Goal: Task Accomplishment & Management: Manage account settings

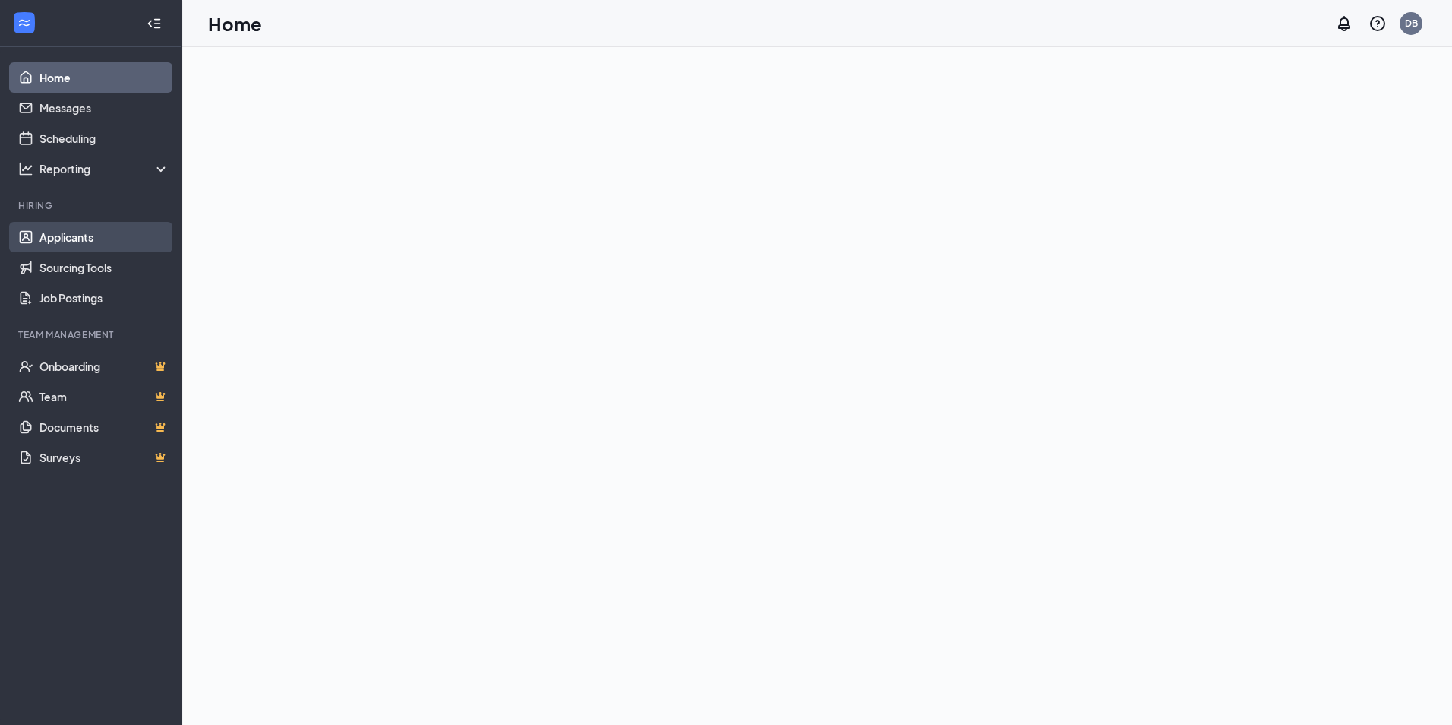
click at [66, 234] on link "Applicants" at bounding box center [104, 237] width 130 height 30
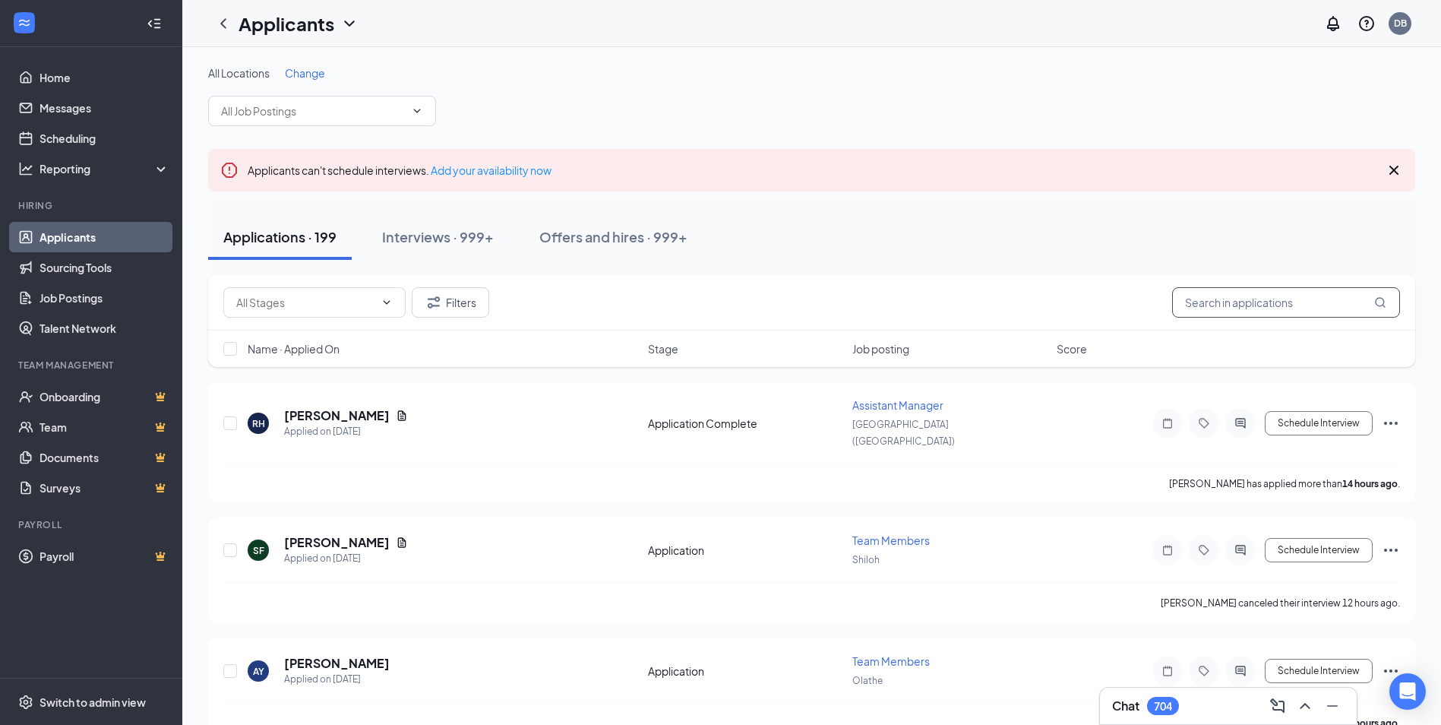
click at [1306, 302] on input "text" at bounding box center [1286, 302] width 228 height 30
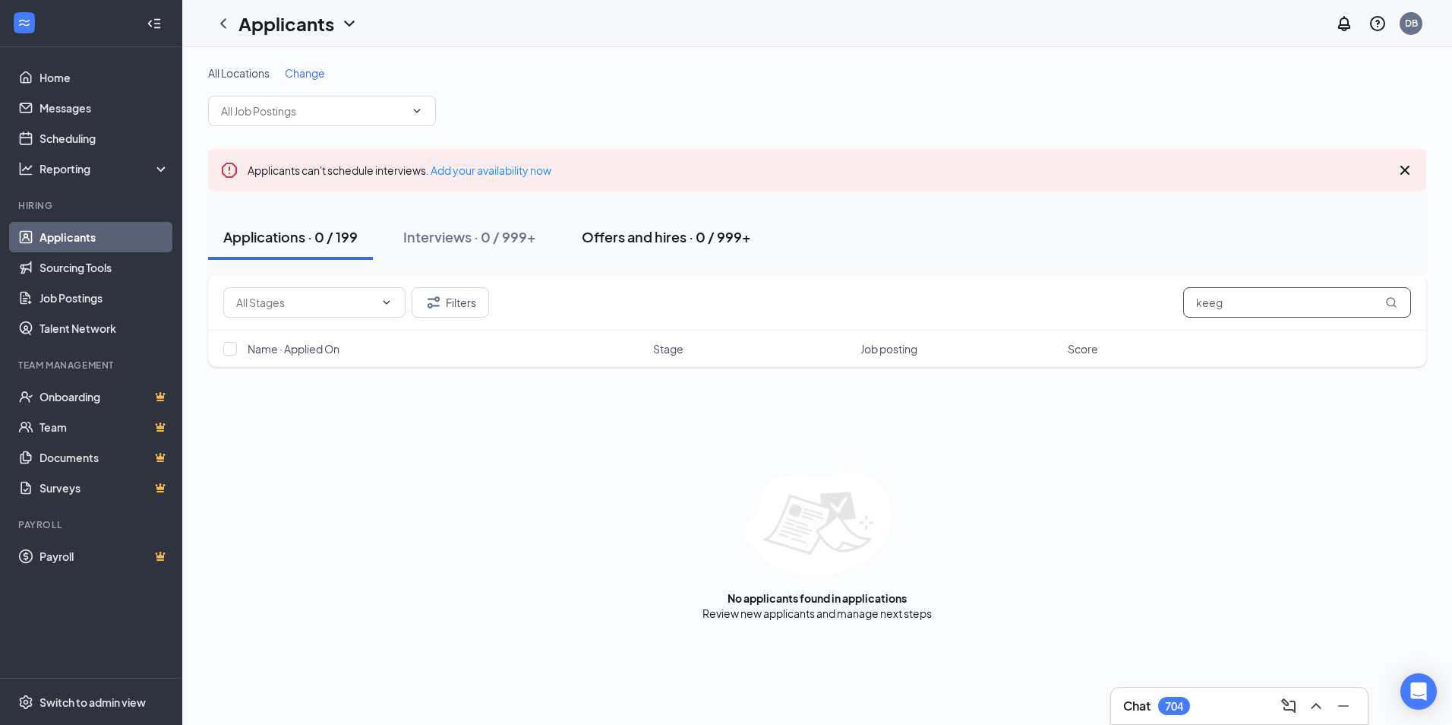
type input "keeg"
click at [628, 251] on button "Offers and hires · 0 / 999+" at bounding box center [667, 237] width 200 height 46
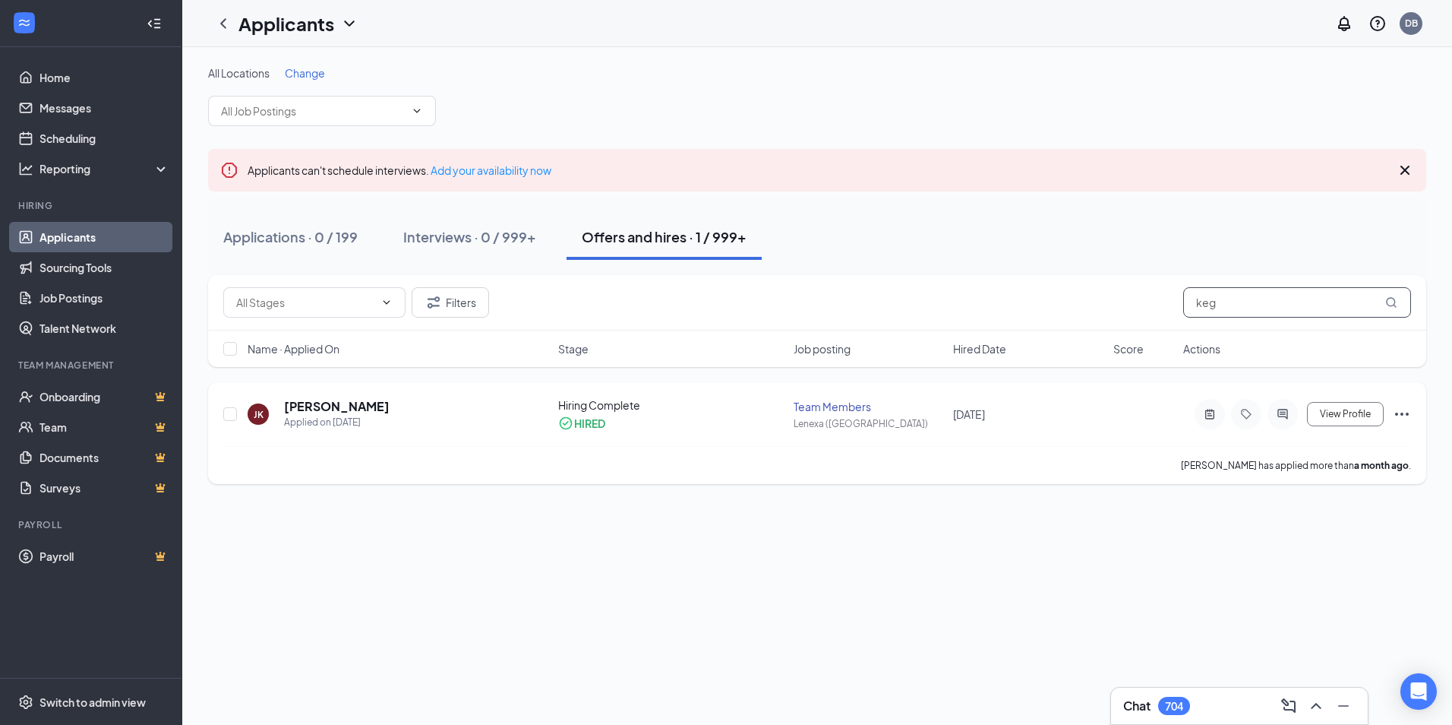
type input "keg"
click at [342, 404] on h5 "[PERSON_NAME]" at bounding box center [337, 406] width 106 height 17
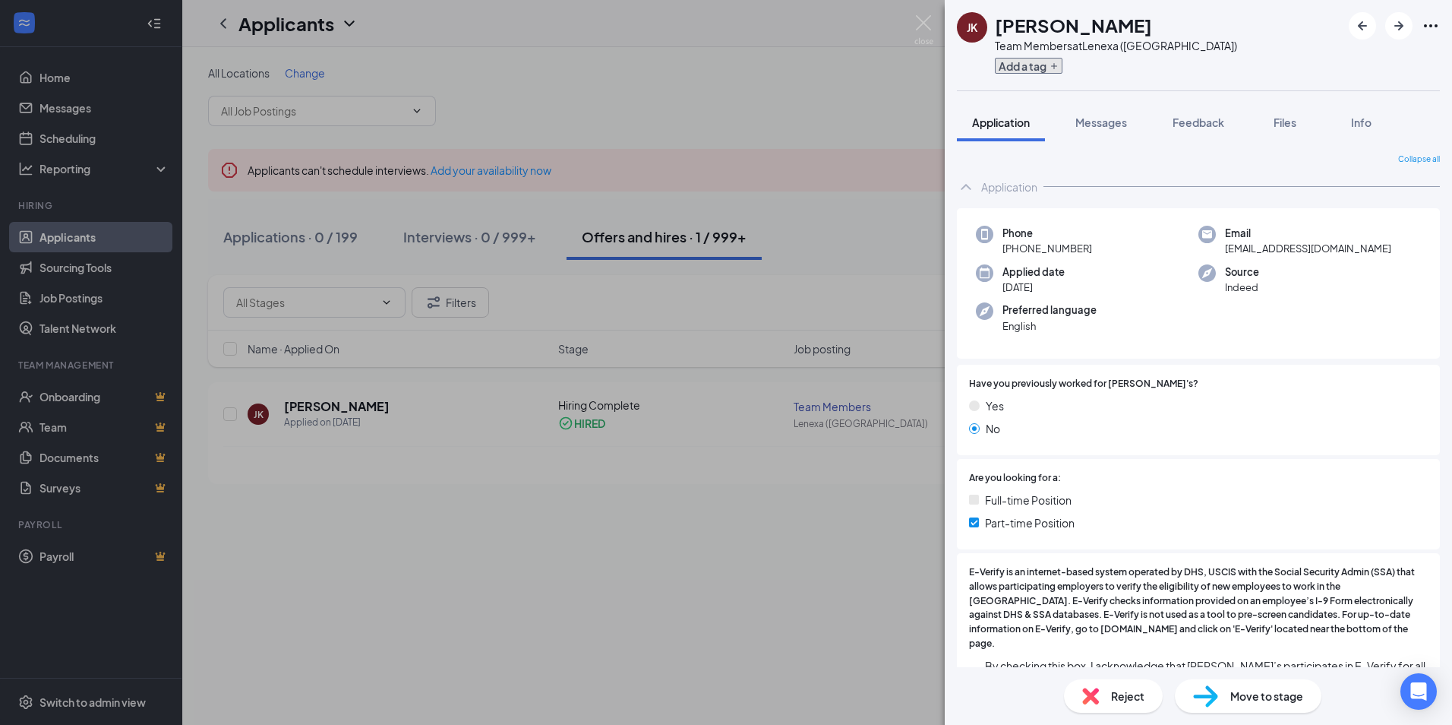
click at [1031, 73] on button "Add a tag" at bounding box center [1029, 66] width 68 height 16
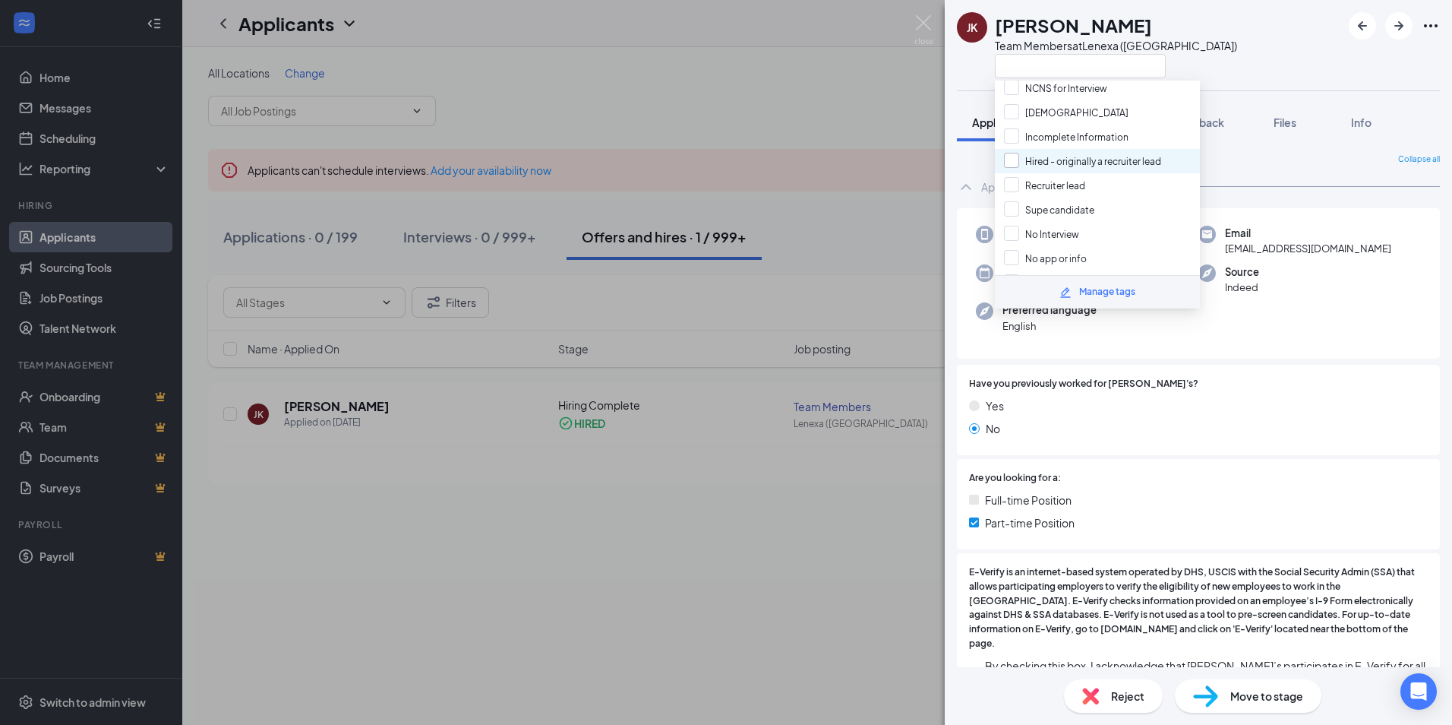
scroll to position [139, 0]
click at [1010, 258] on input "Didn't complete onboarding." at bounding box center [1077, 262] width 147 height 17
checkbox input "true"
click at [1363, 182] on div "Application" at bounding box center [1198, 187] width 483 height 30
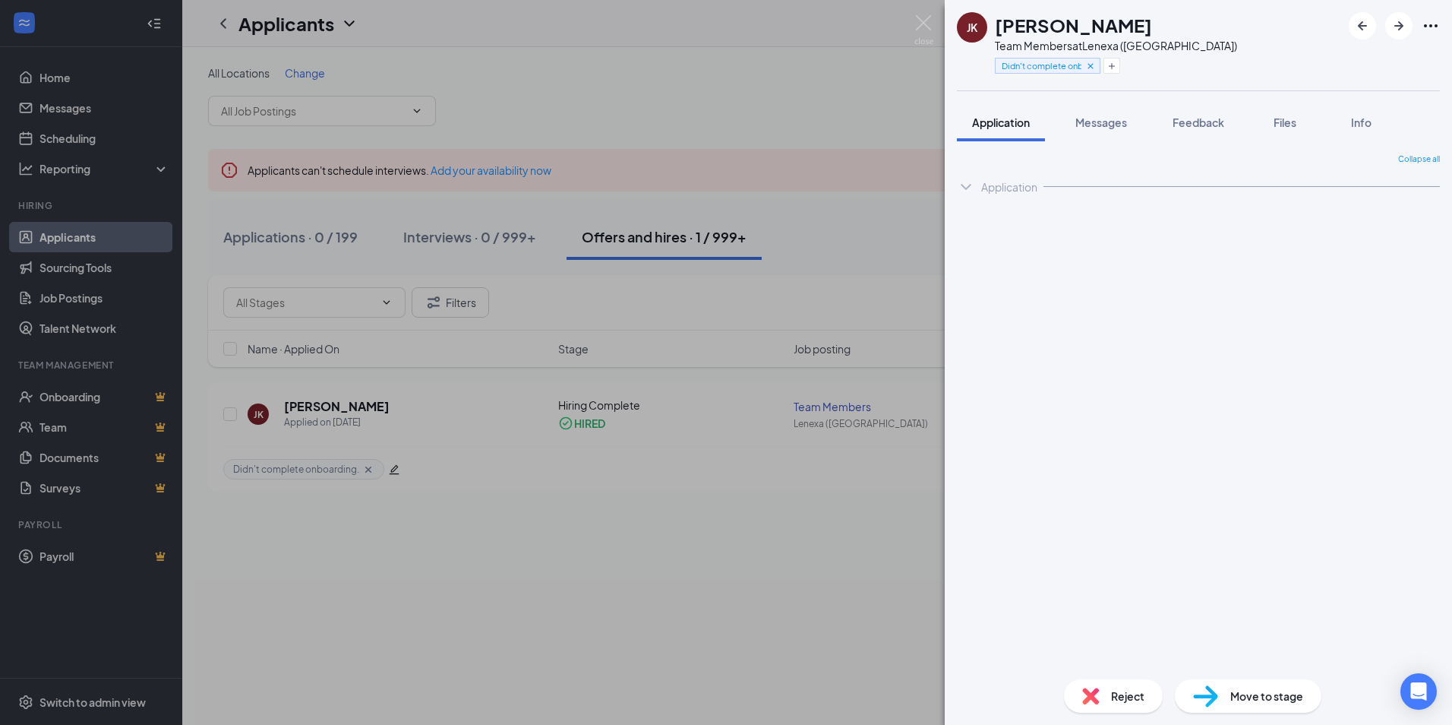
click at [861, 475] on div "[PERSON_NAME] [PERSON_NAME] Team Members at [GEOGRAPHIC_DATA] ([GEOGRAPHIC_DATA…" at bounding box center [726, 362] width 1452 height 725
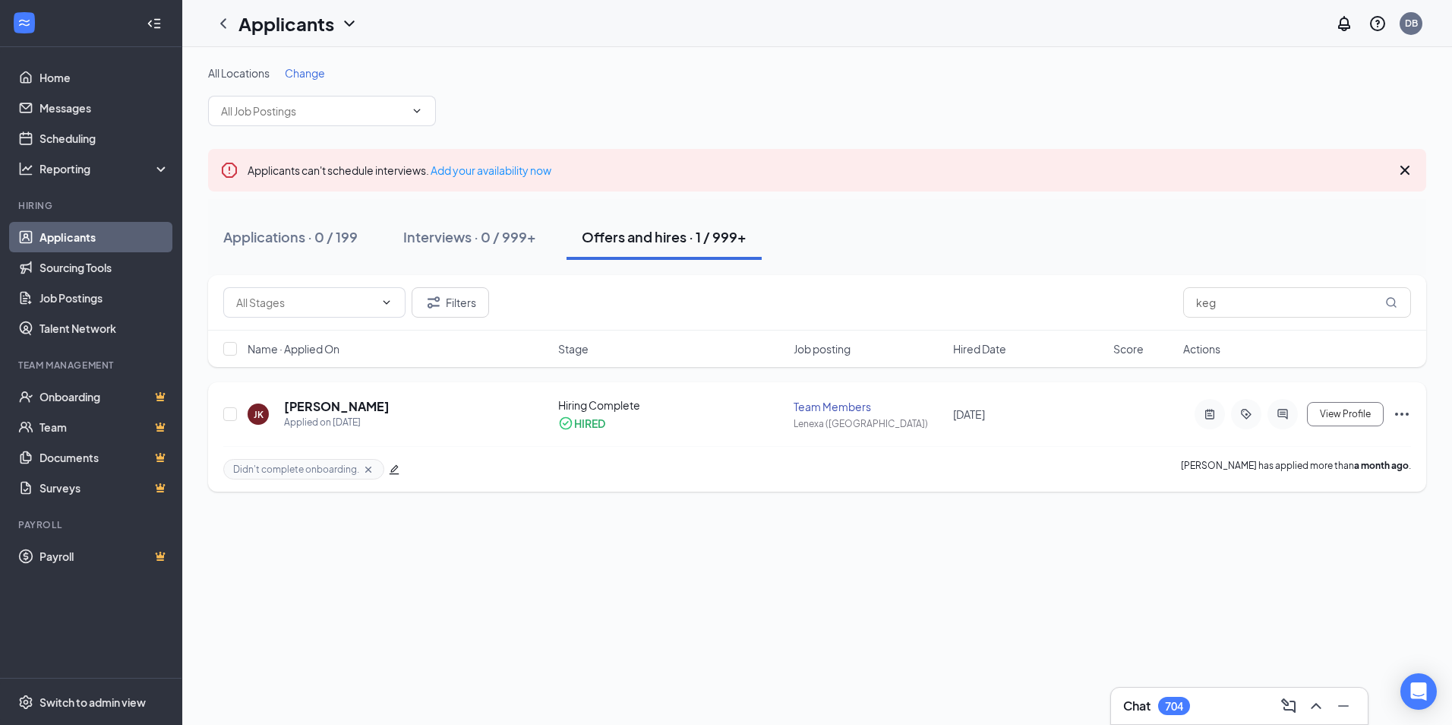
click at [1402, 414] on icon "Ellipses" at bounding box center [1402, 413] width 14 height 3
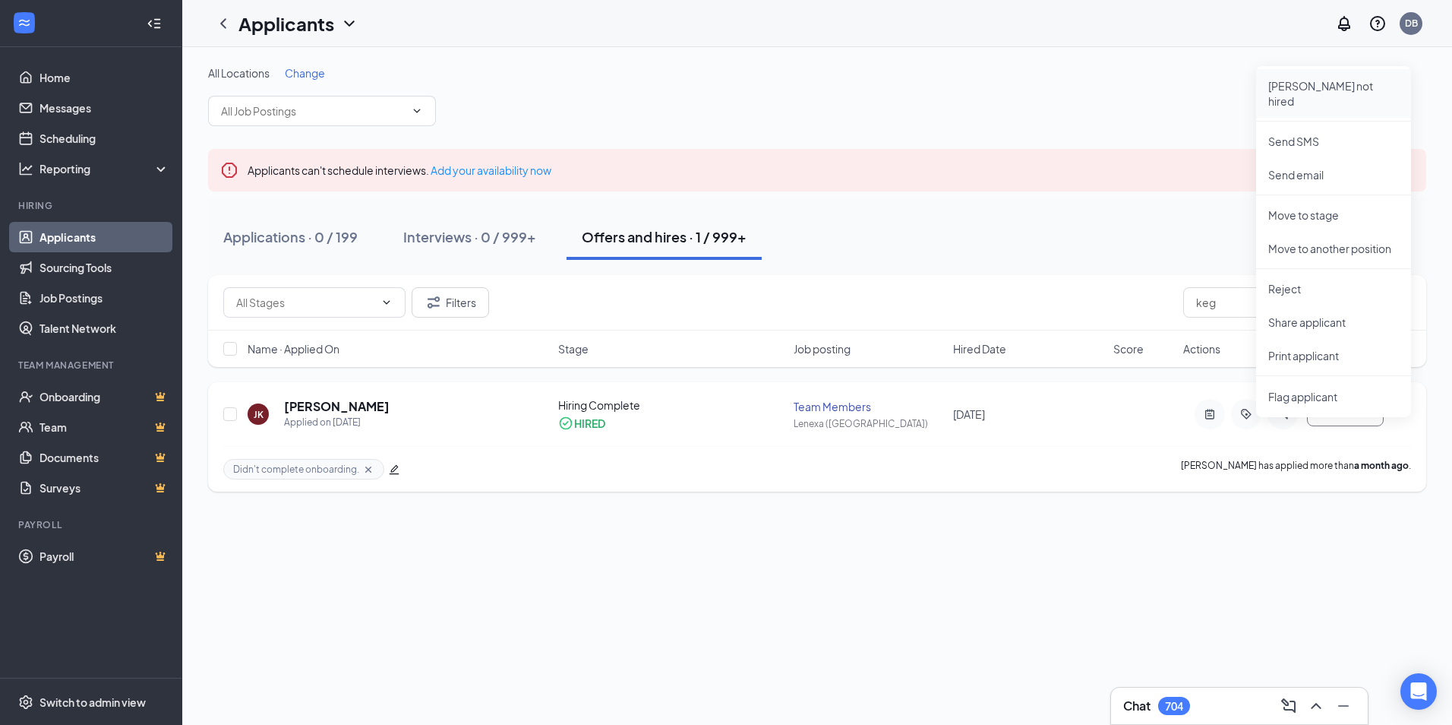
click at [1323, 88] on p "[PERSON_NAME] not hired" at bounding box center [1333, 93] width 131 height 30
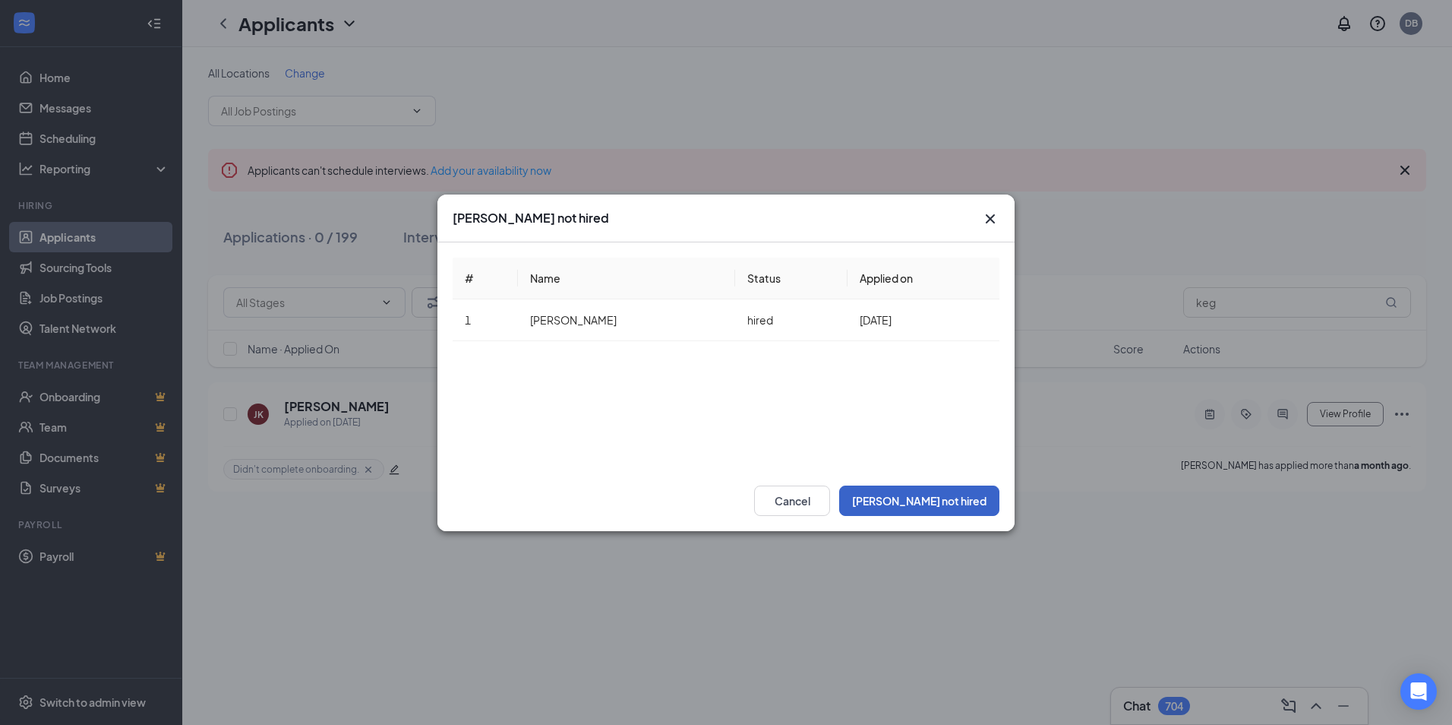
click at [971, 498] on button "[PERSON_NAME] not hired" at bounding box center [919, 500] width 160 height 30
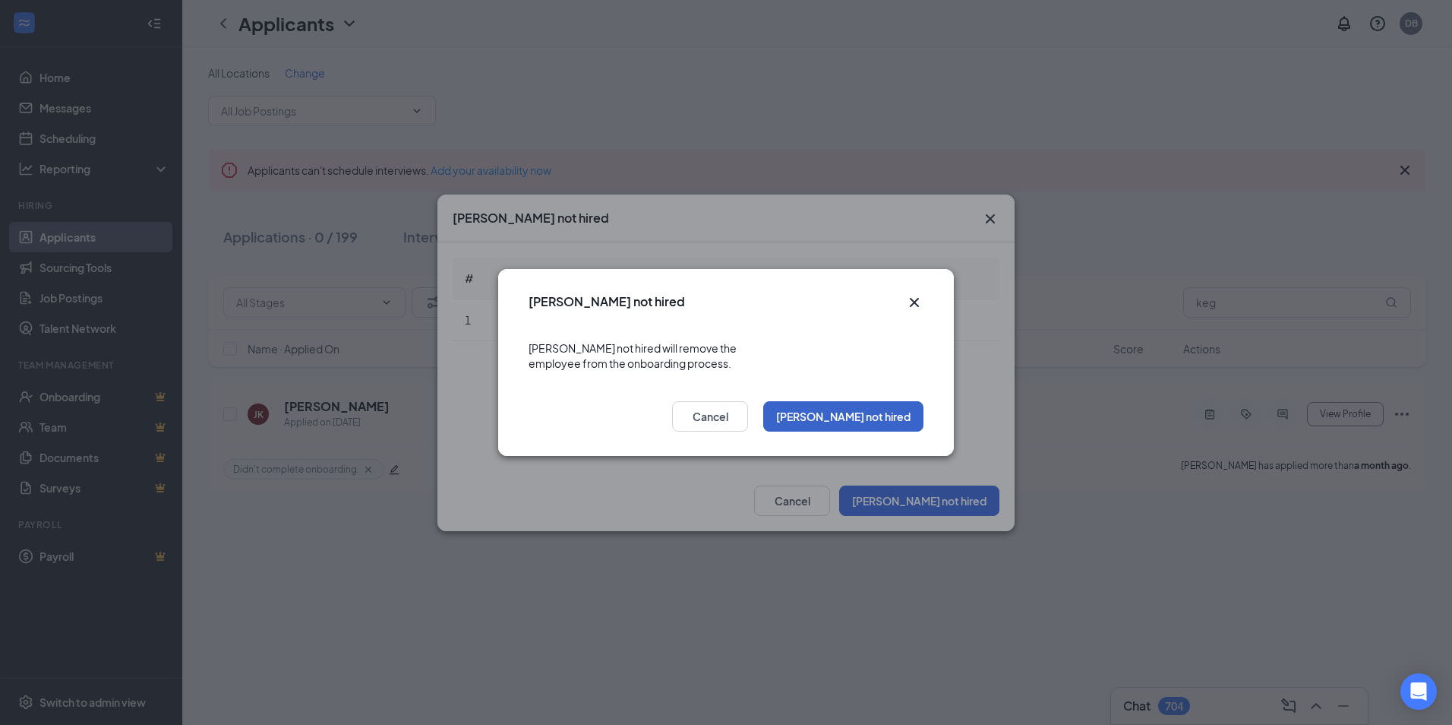
click at [880, 415] on button "[PERSON_NAME] not hired" at bounding box center [843, 416] width 160 height 30
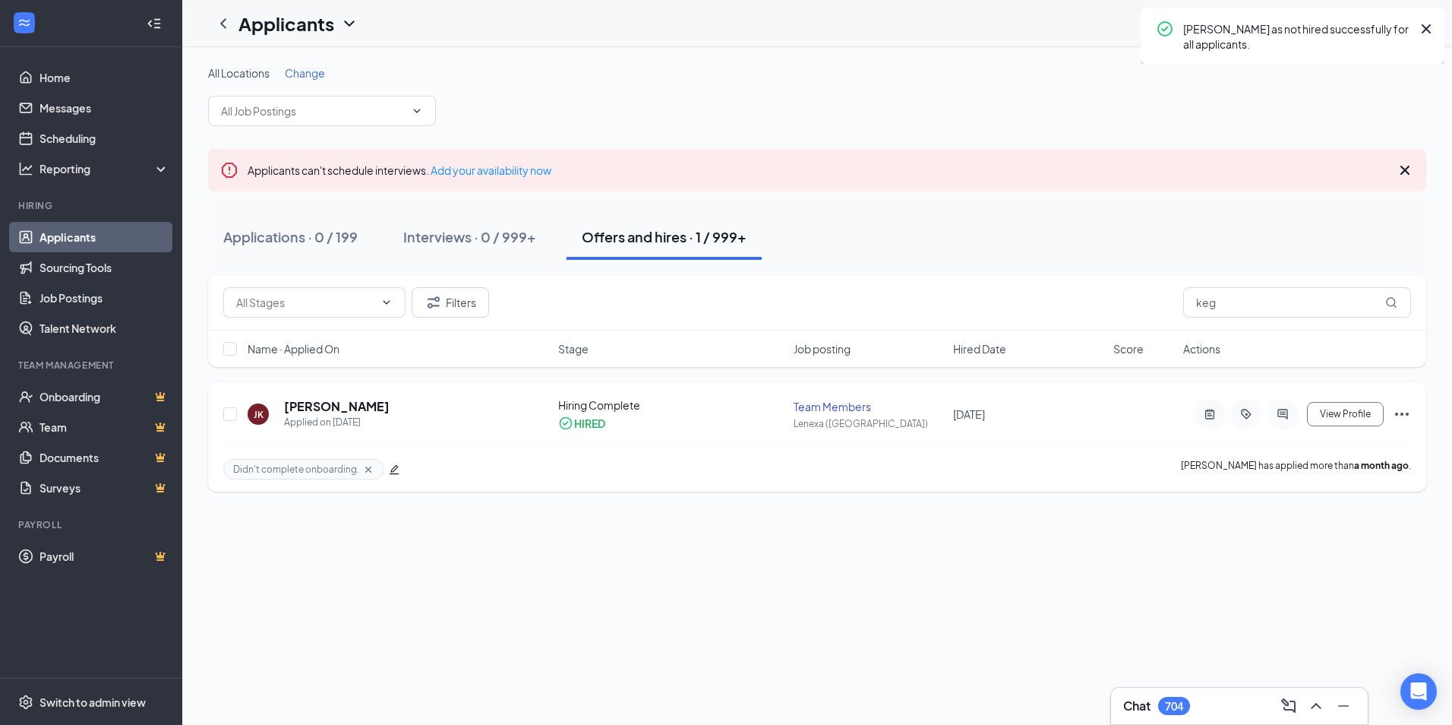
click at [1404, 415] on icon "Ellipses" at bounding box center [1402, 414] width 18 height 18
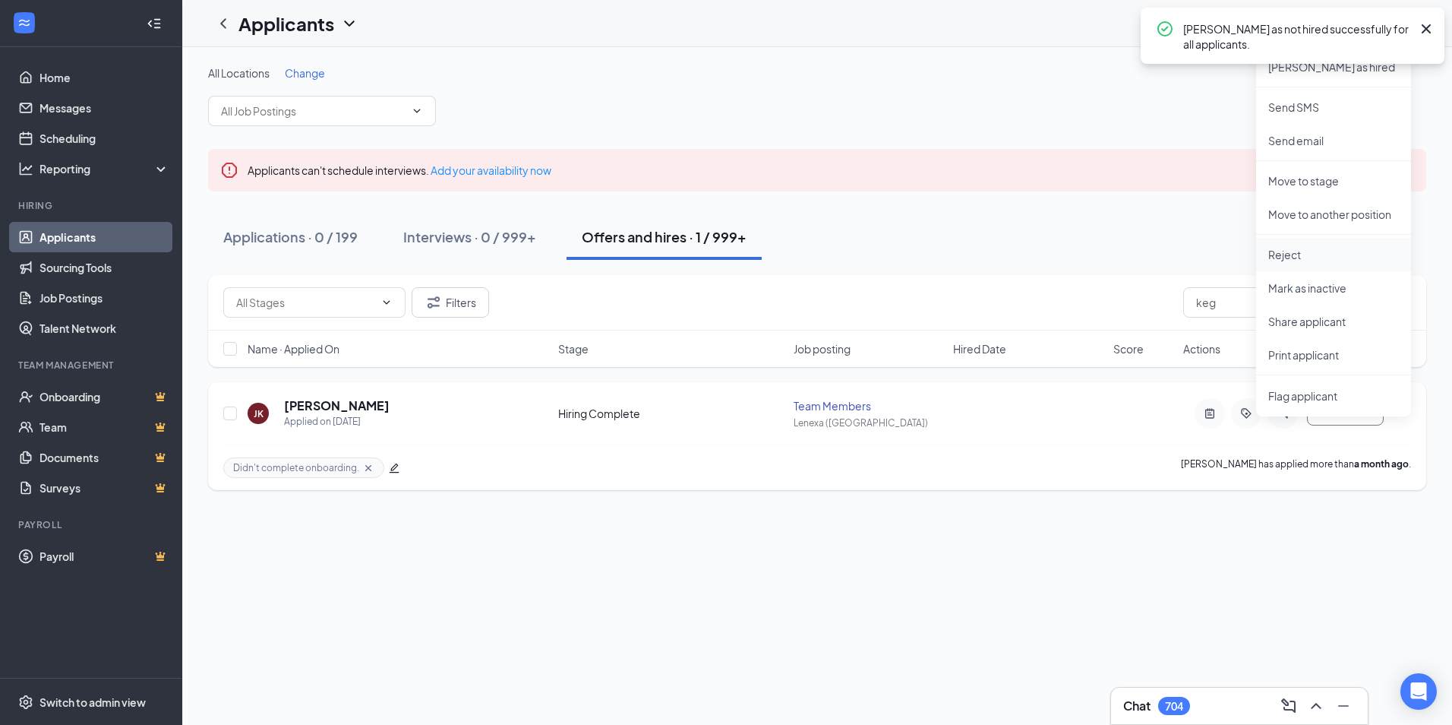
click at [1298, 248] on p "Reject" at bounding box center [1333, 254] width 131 height 15
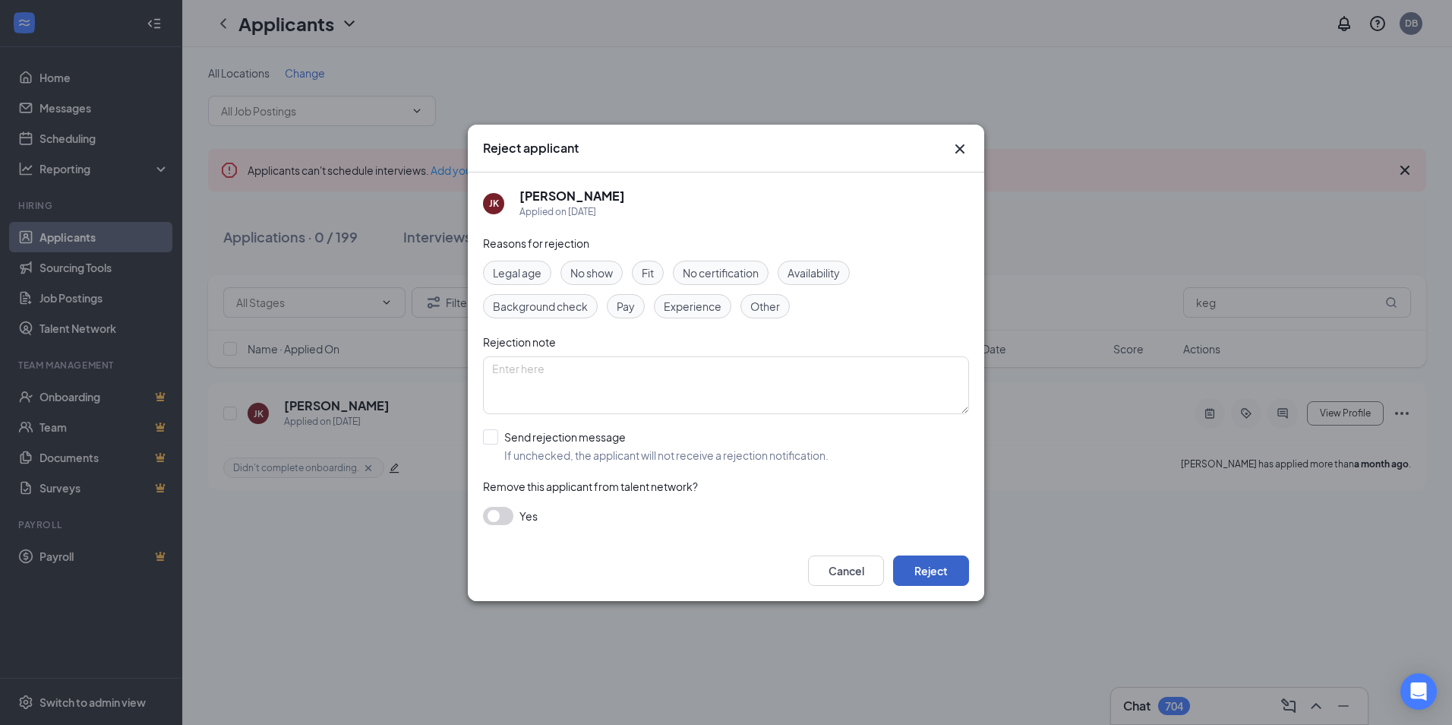
click at [929, 569] on button "Reject" at bounding box center [931, 570] width 76 height 30
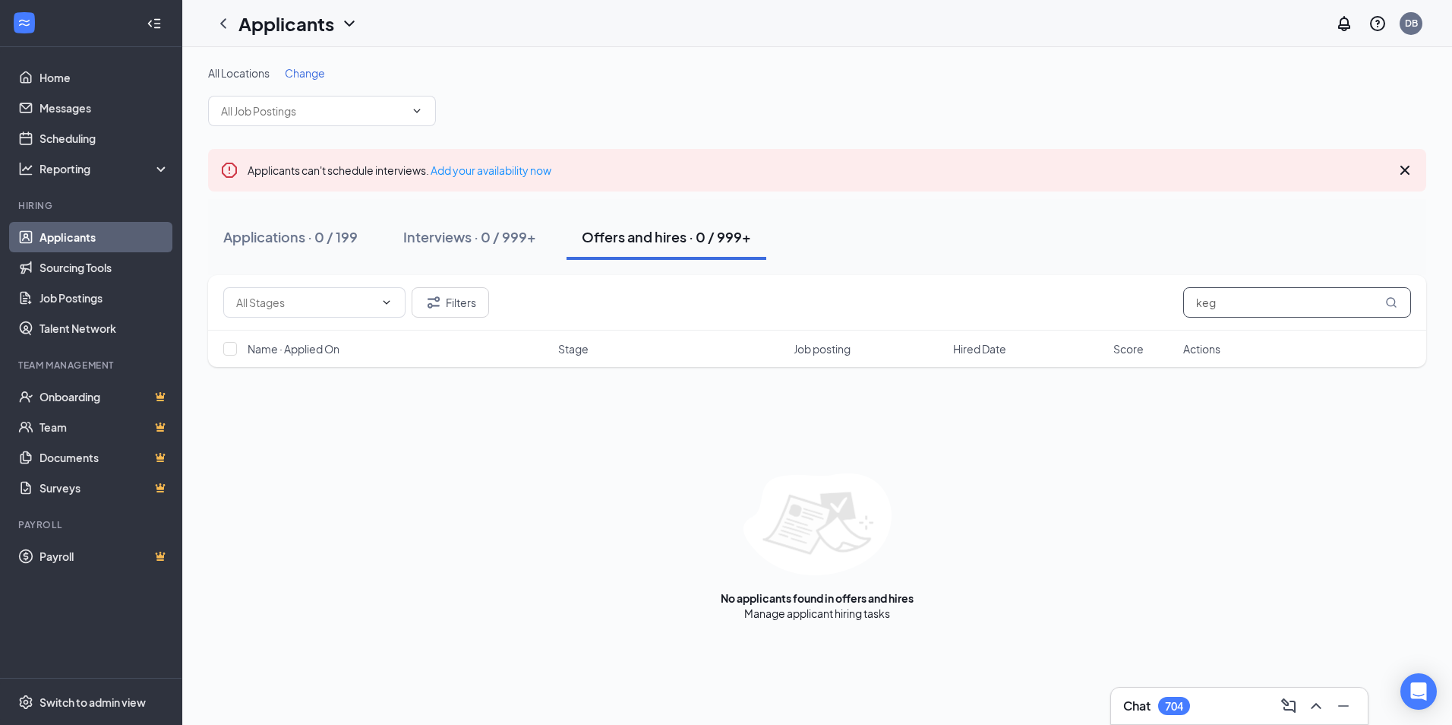
drag, startPoint x: 1343, startPoint y: 305, endPoint x: 1132, endPoint y: 304, distance: 211.2
click at [1132, 304] on div "Filters keg" at bounding box center [817, 302] width 1188 height 30
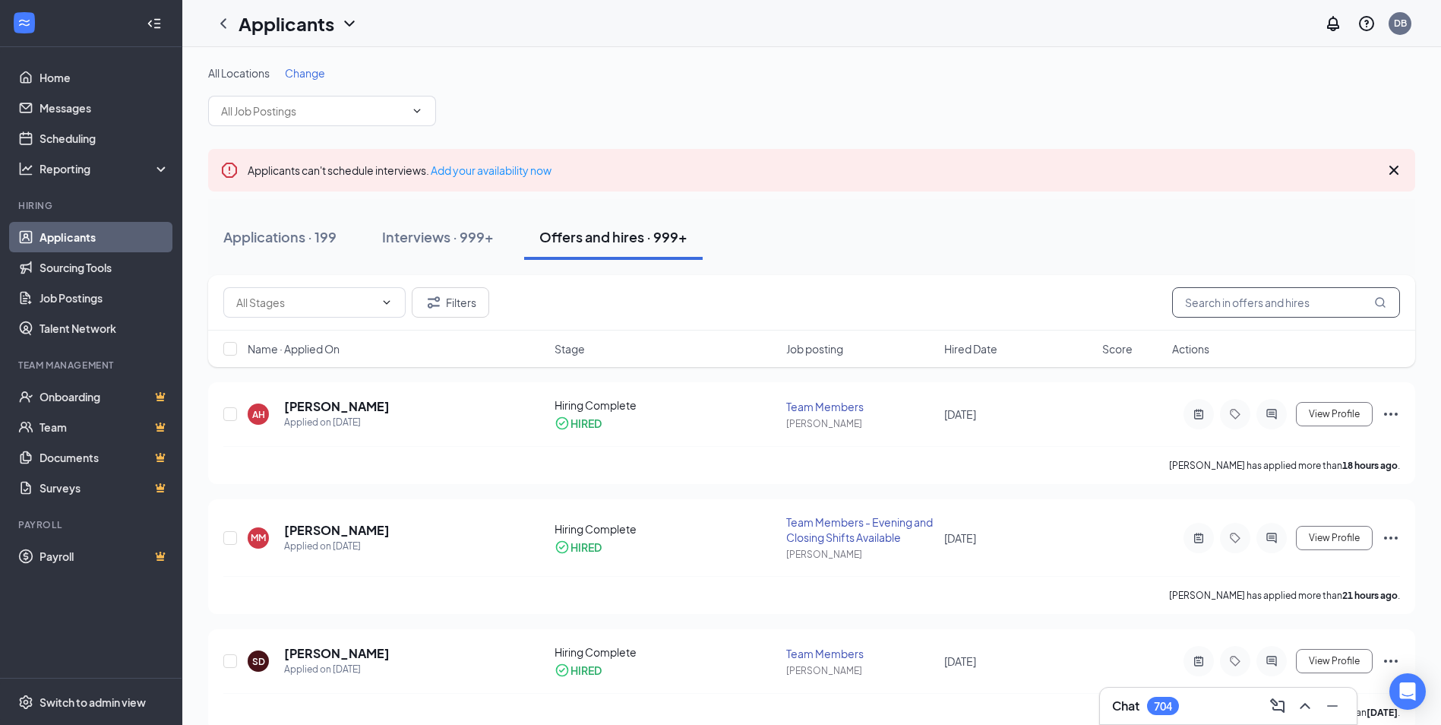
click at [1244, 307] on input "text" at bounding box center [1286, 302] width 228 height 30
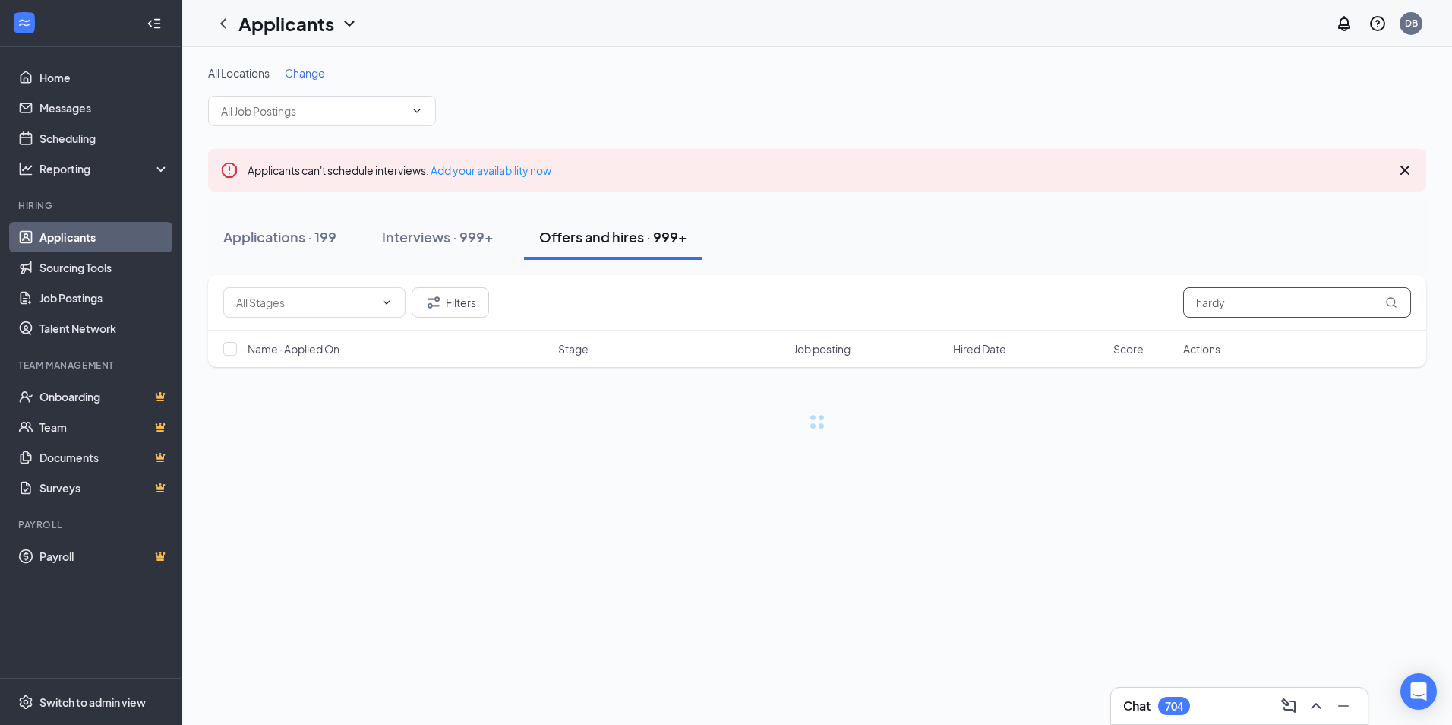
type input "hardy"
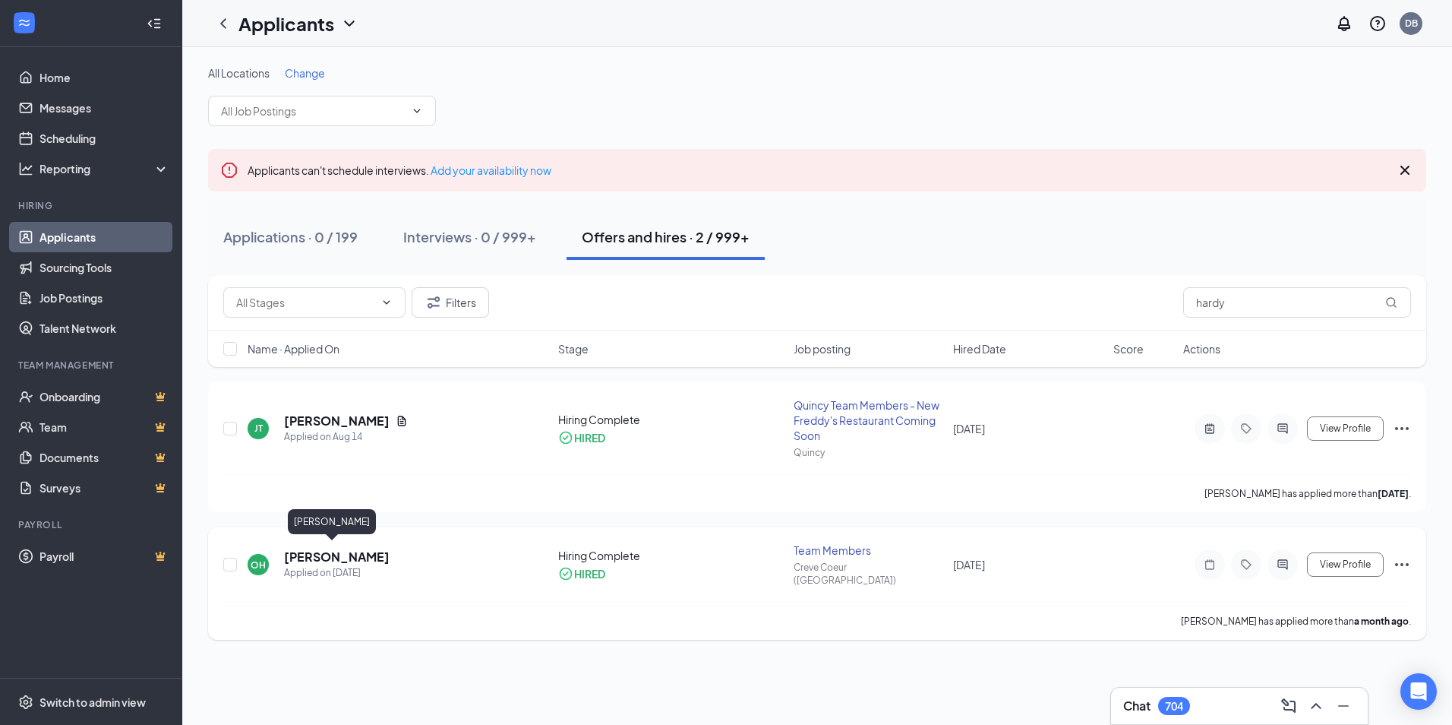
click at [342, 554] on h5 "[PERSON_NAME]" at bounding box center [337, 556] width 106 height 17
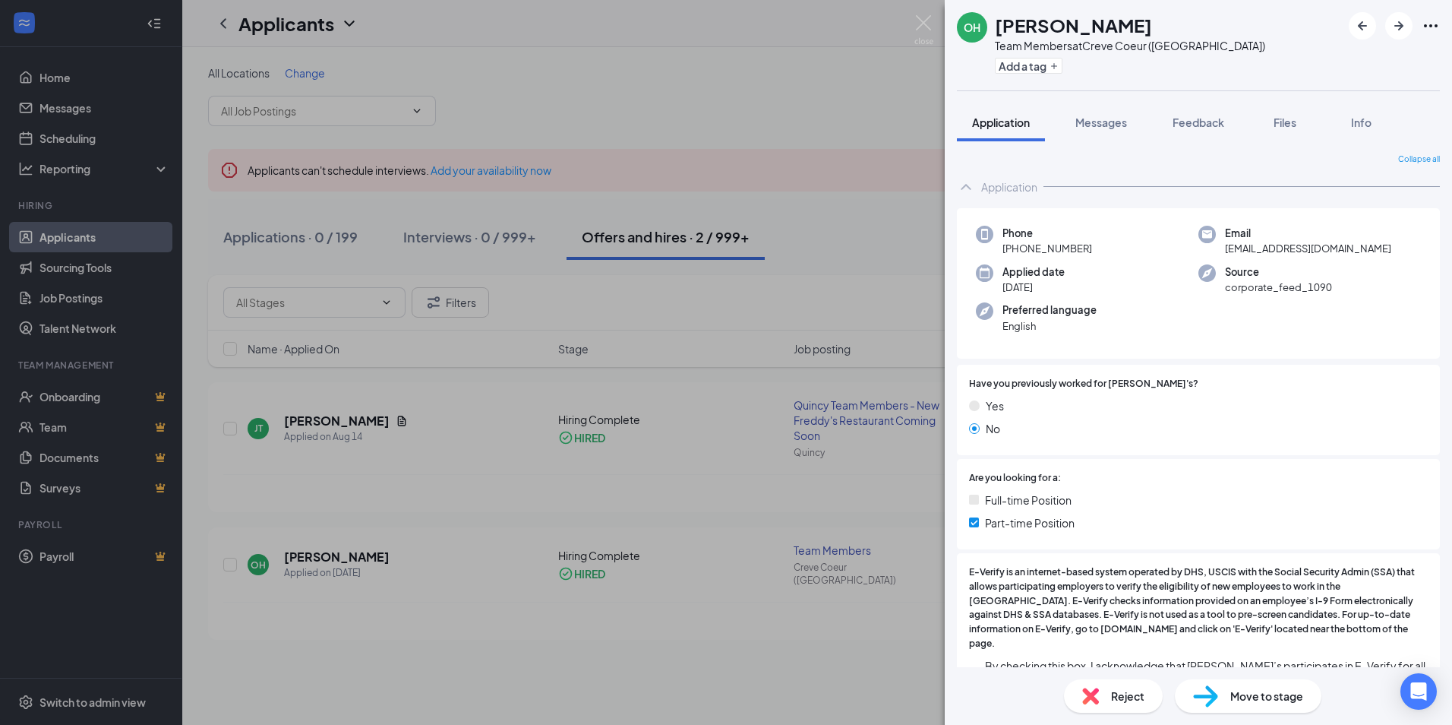
click at [1025, 78] on div "OH [PERSON_NAME] Team Members at Creve Coeur ([GEOGRAPHIC_DATA]) Add a tag" at bounding box center [1198, 45] width 507 height 90
click at [1034, 68] on button "Add a tag" at bounding box center [1029, 66] width 68 height 16
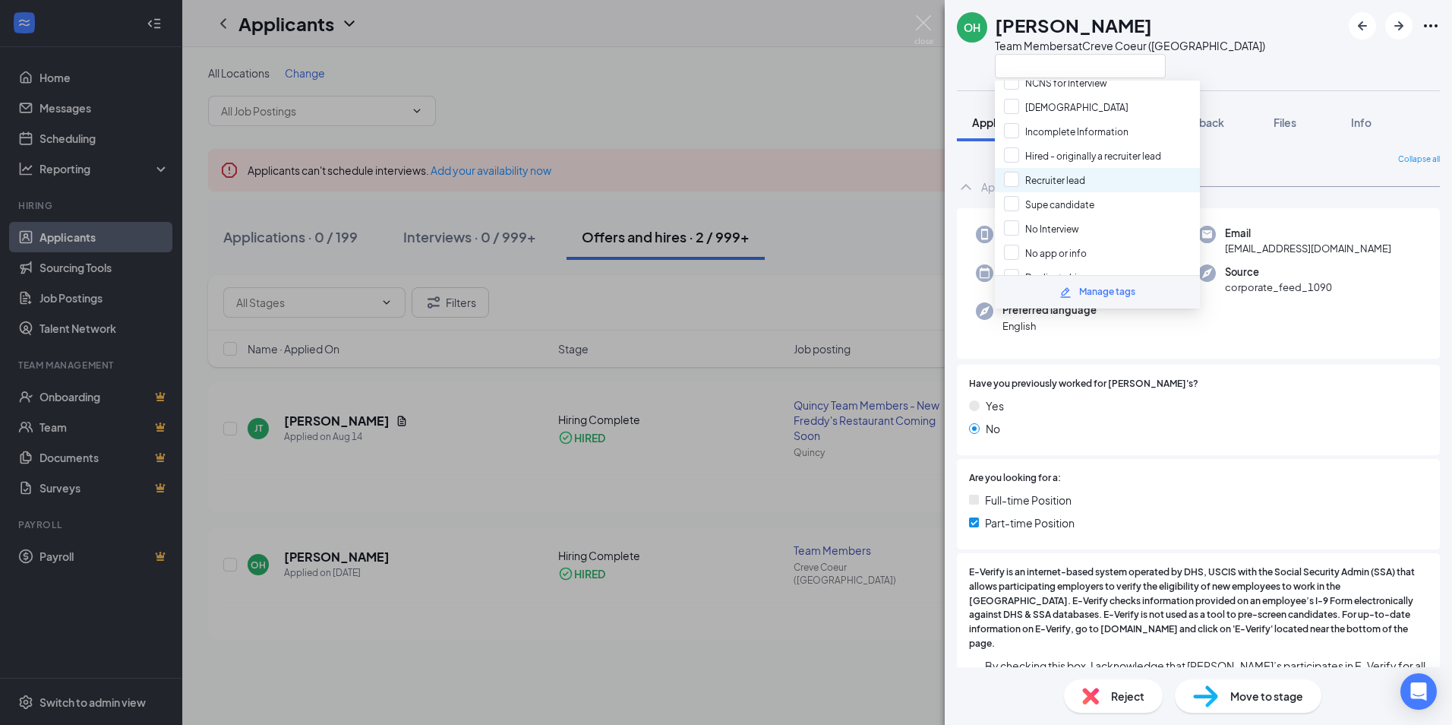
scroll to position [139, 0]
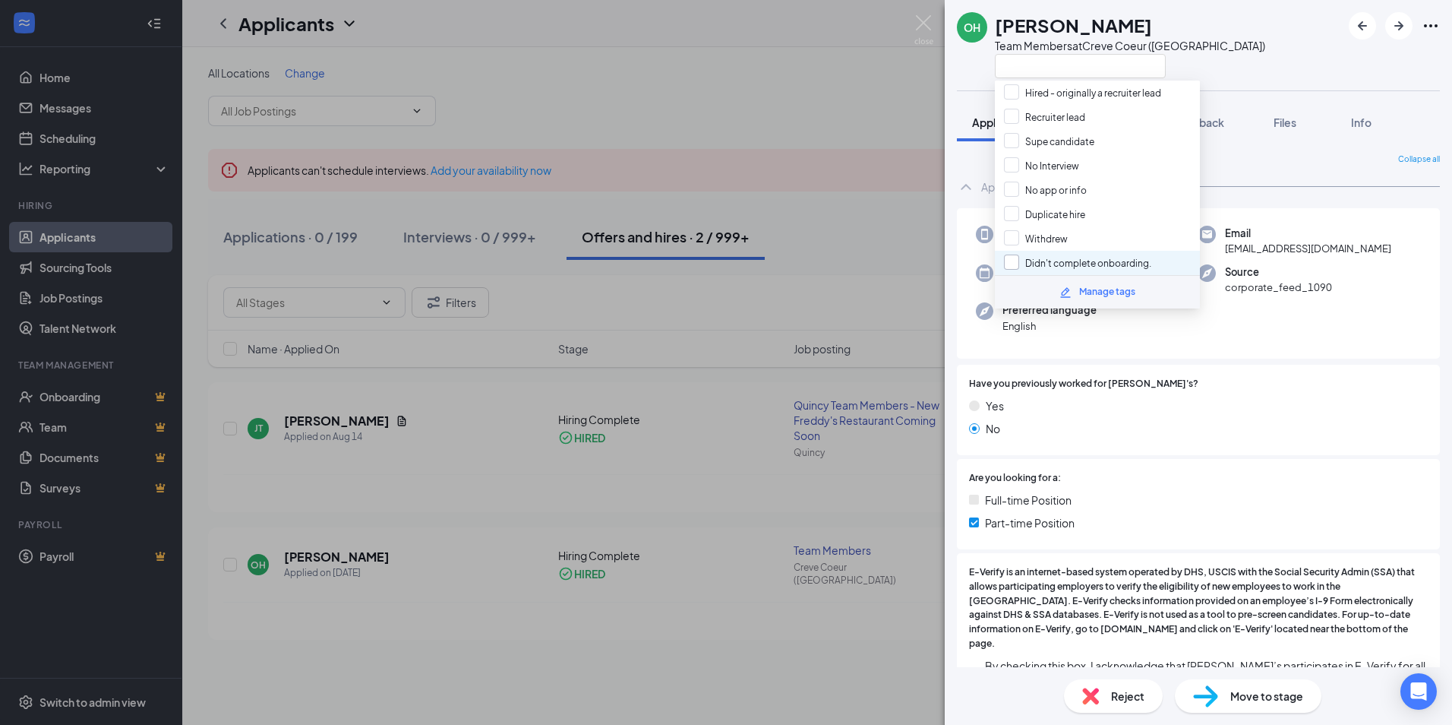
click at [1018, 261] on input "Didn't complete onboarding." at bounding box center [1077, 262] width 147 height 17
checkbox input "true"
click at [728, 554] on div "OH [PERSON_NAME] Team Members at Creve Coeur ([GEOGRAPHIC_DATA]) Application Me…" at bounding box center [726, 362] width 1452 height 725
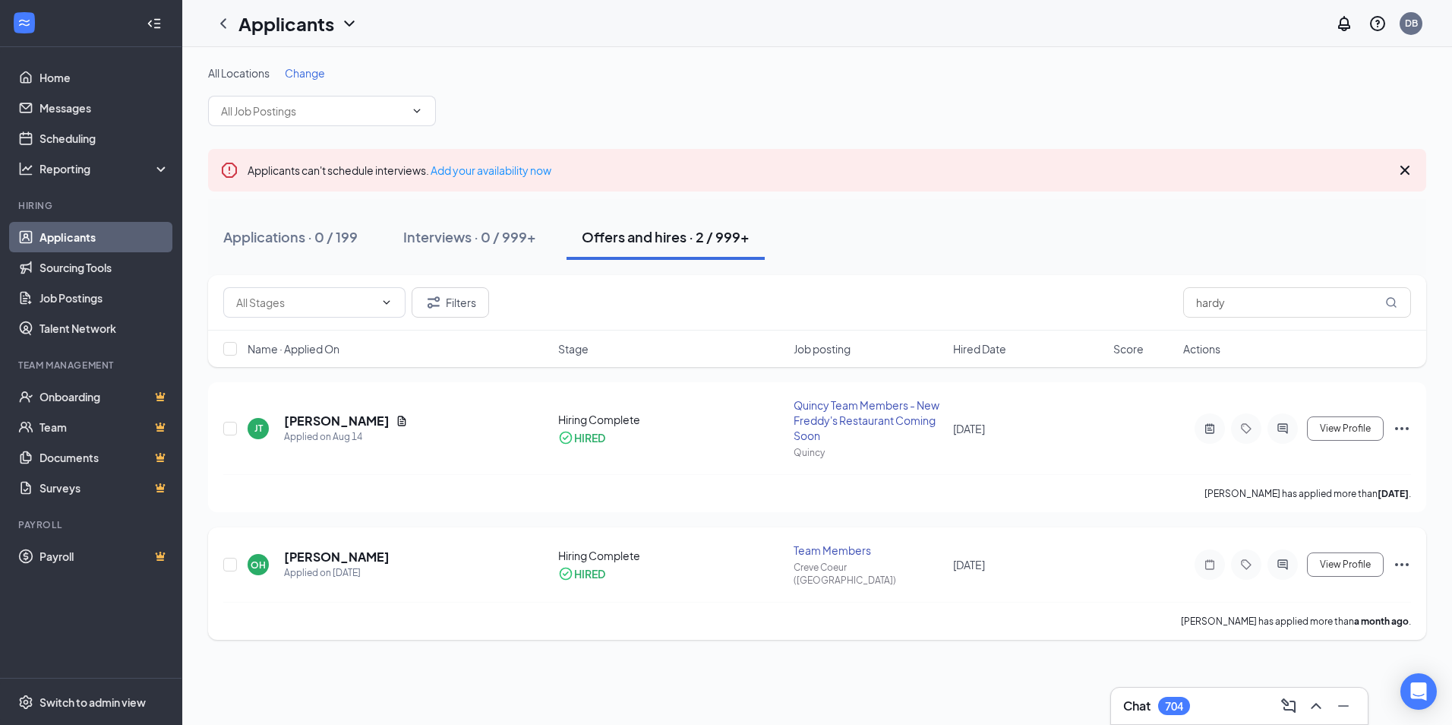
click at [1409, 563] on icon "Ellipses" at bounding box center [1402, 564] width 14 height 3
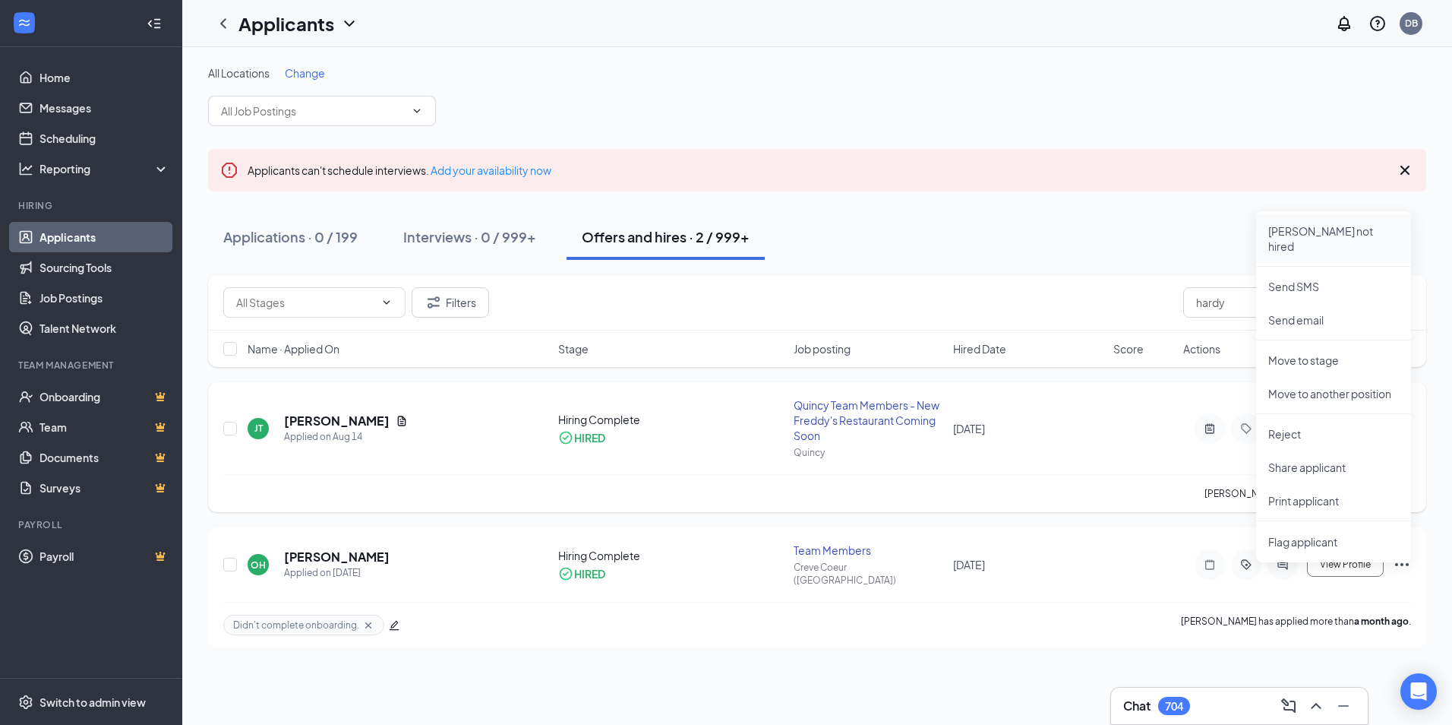
click at [1335, 239] on li "[PERSON_NAME] not hired" at bounding box center [1333, 238] width 155 height 49
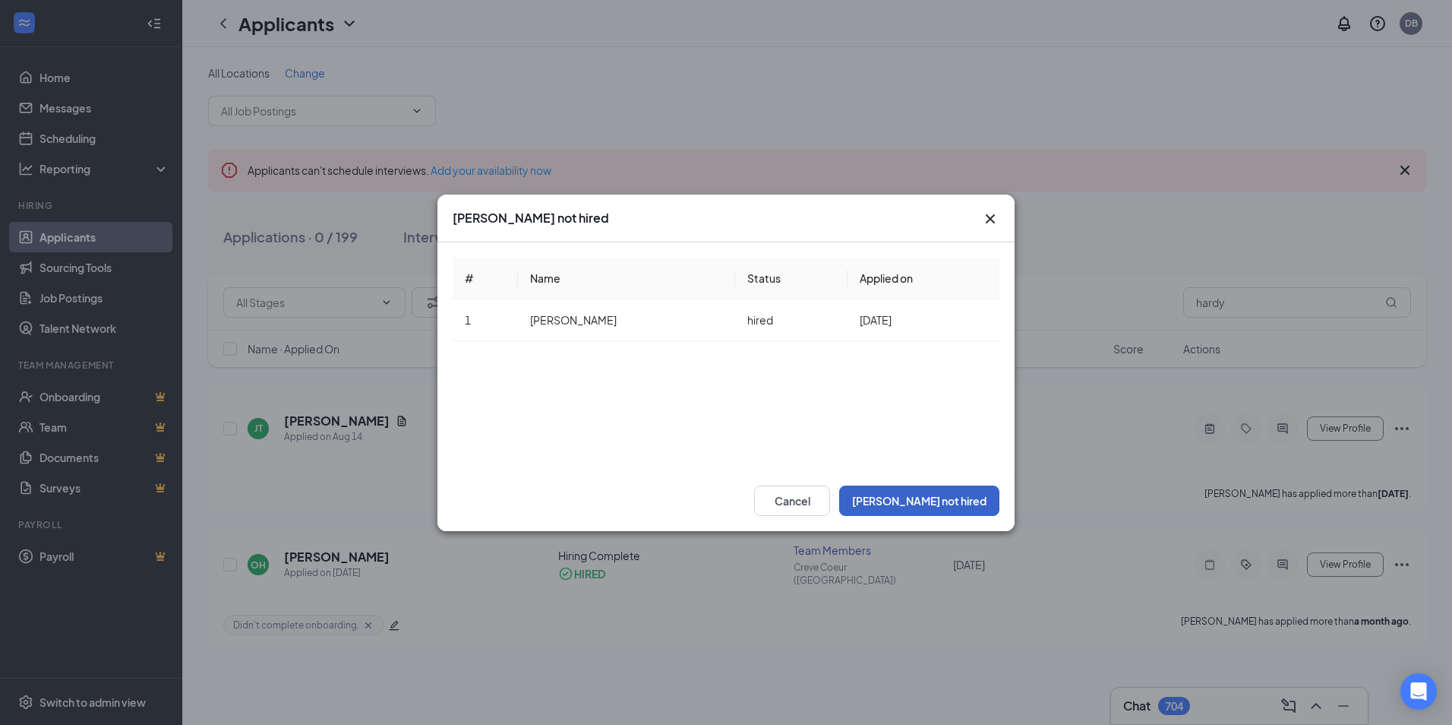
click at [965, 497] on button "[PERSON_NAME] not hired" at bounding box center [919, 500] width 160 height 30
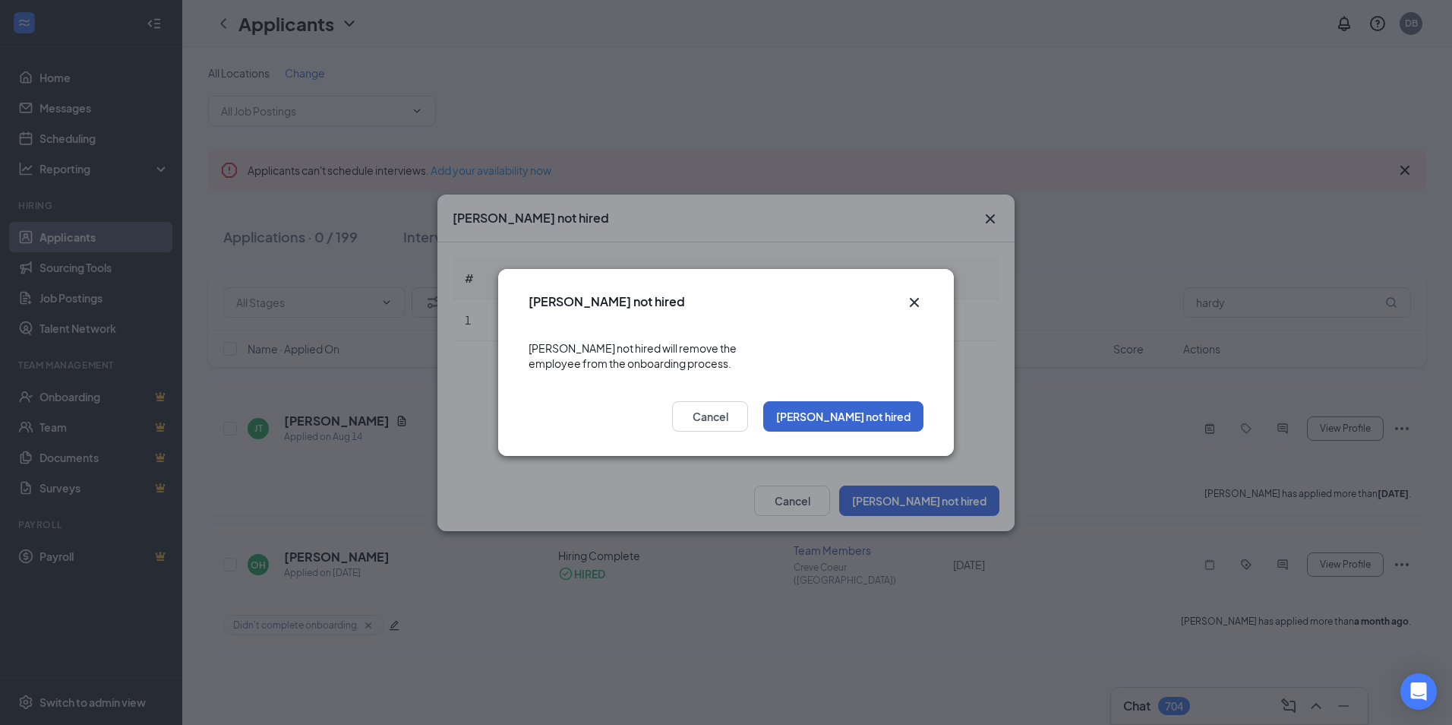
drag, startPoint x: 931, startPoint y: 408, endPoint x: 912, endPoint y: 405, distance: 19.2
click at [912, 405] on div "[PERSON_NAME] not hired Cancel" at bounding box center [726, 421] width 456 height 70
click at [908, 404] on button "[PERSON_NAME] not hired" at bounding box center [843, 416] width 160 height 30
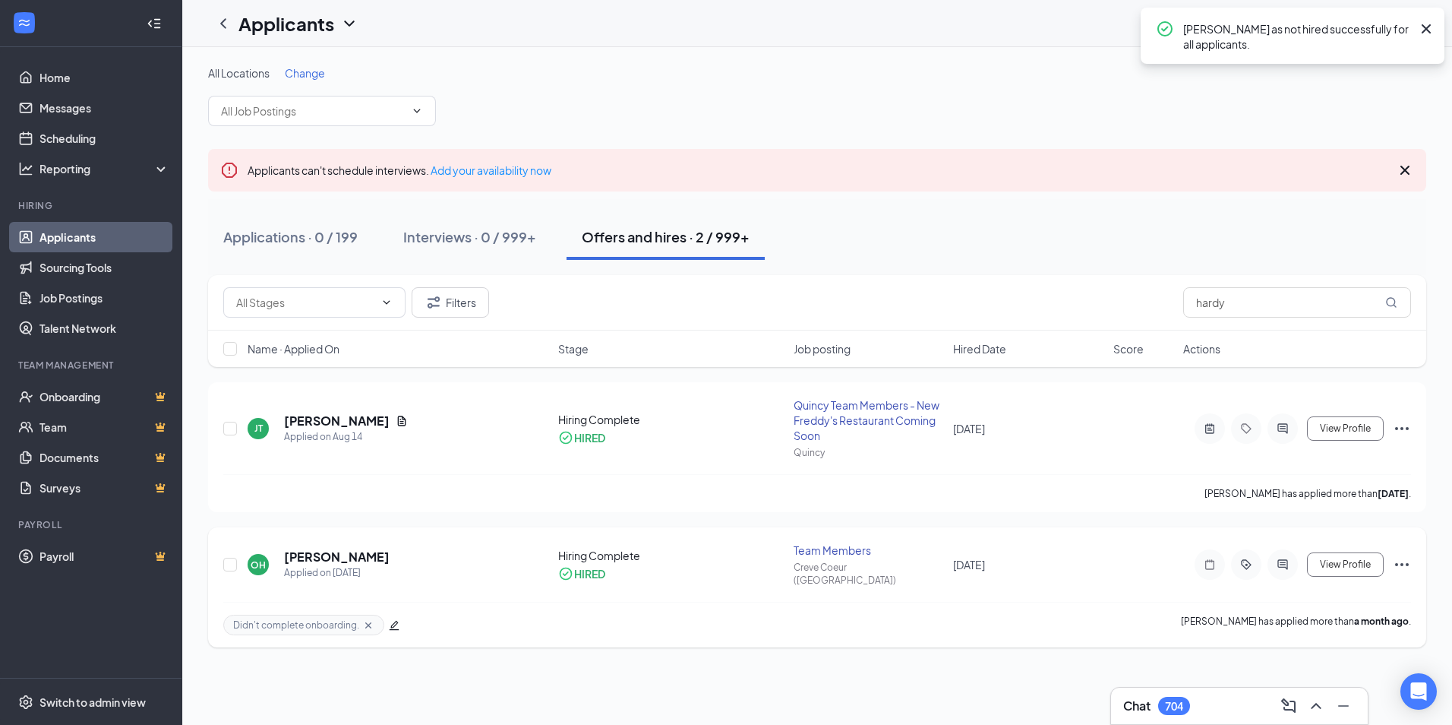
click at [1404, 555] on icon "Ellipses" at bounding box center [1402, 564] width 18 height 18
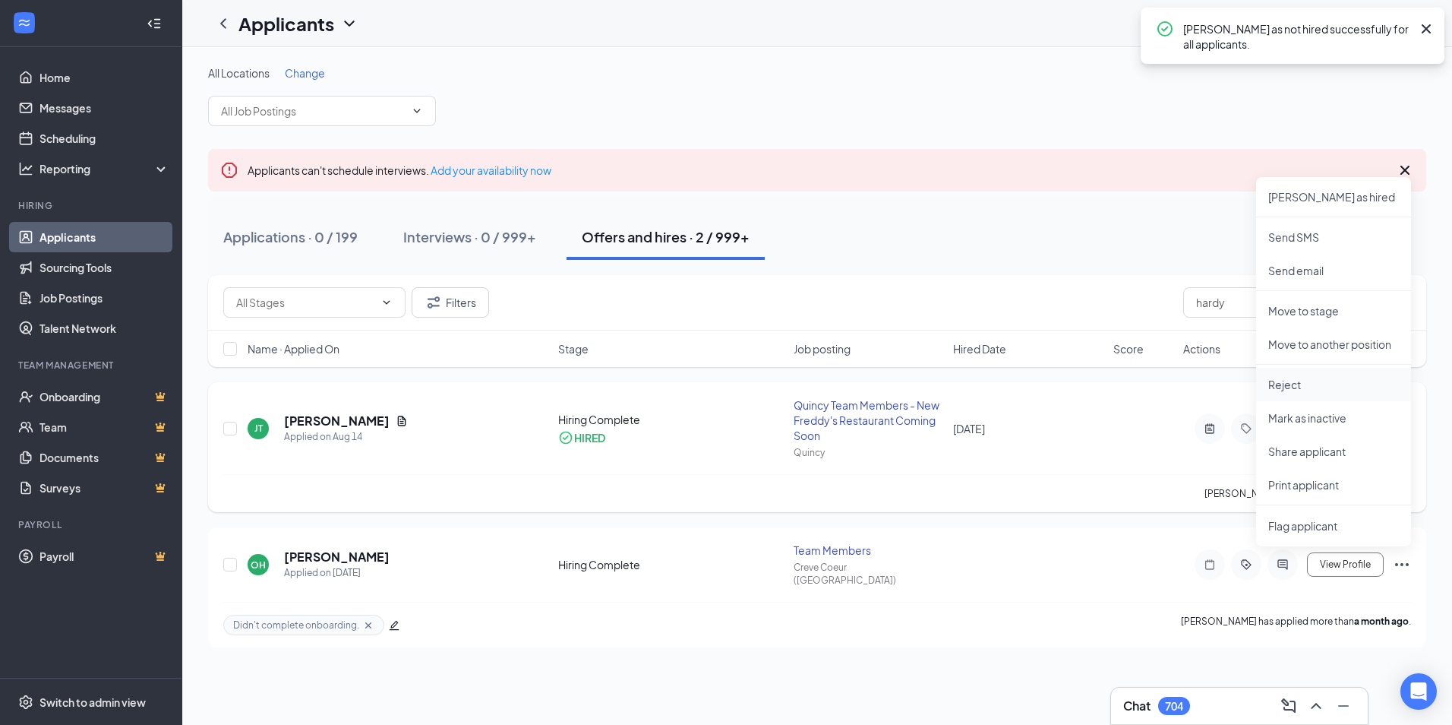
click at [1321, 385] on p "Reject" at bounding box center [1333, 384] width 131 height 15
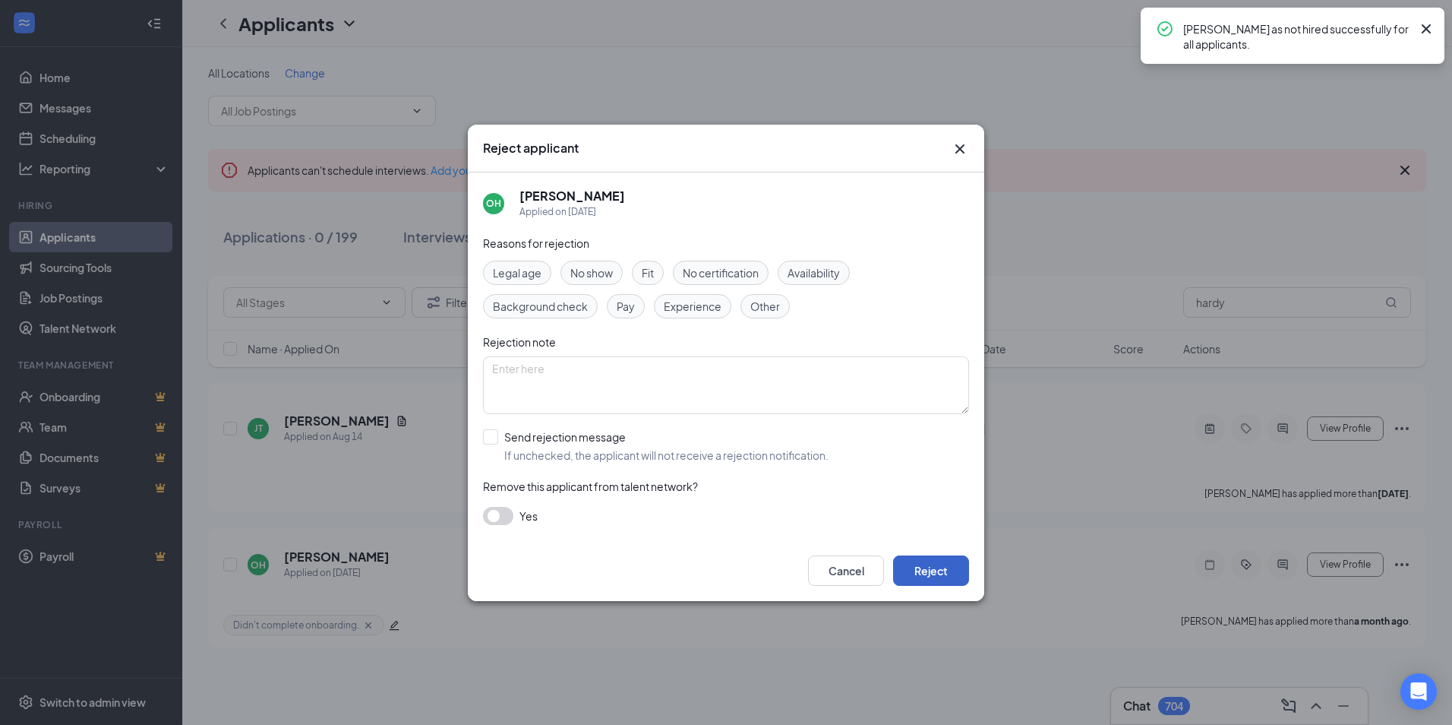
click at [947, 576] on button "Reject" at bounding box center [931, 570] width 76 height 30
